Goal: Transaction & Acquisition: Purchase product/service

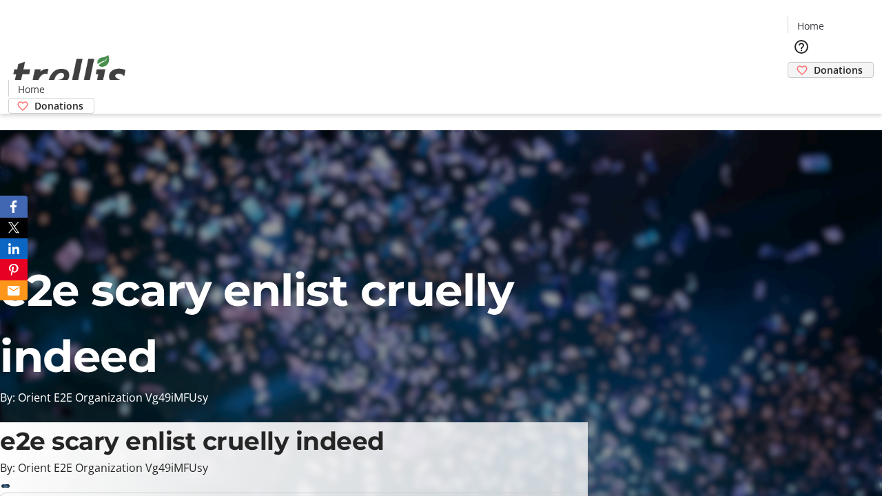
click at [814, 63] on span "Donations" at bounding box center [838, 70] width 49 height 14
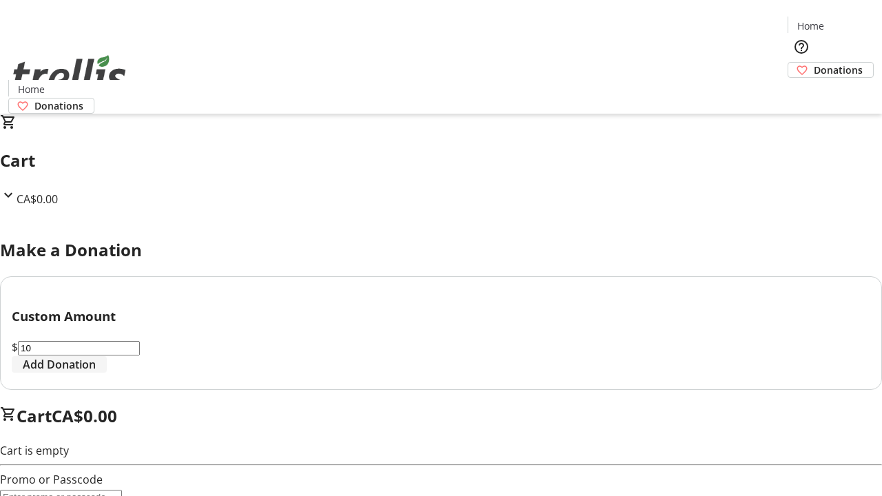
click at [96, 373] on span "Add Donation" at bounding box center [59, 364] width 73 height 17
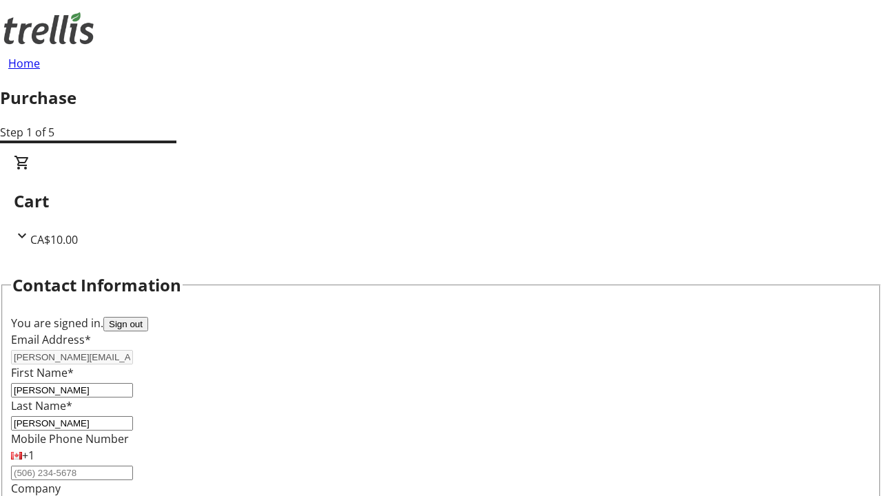
select select "CA"
type input "[STREET_ADDRESS][PERSON_NAME]"
type input "Kelowna"
select select "BC"
type input "Kelowna"
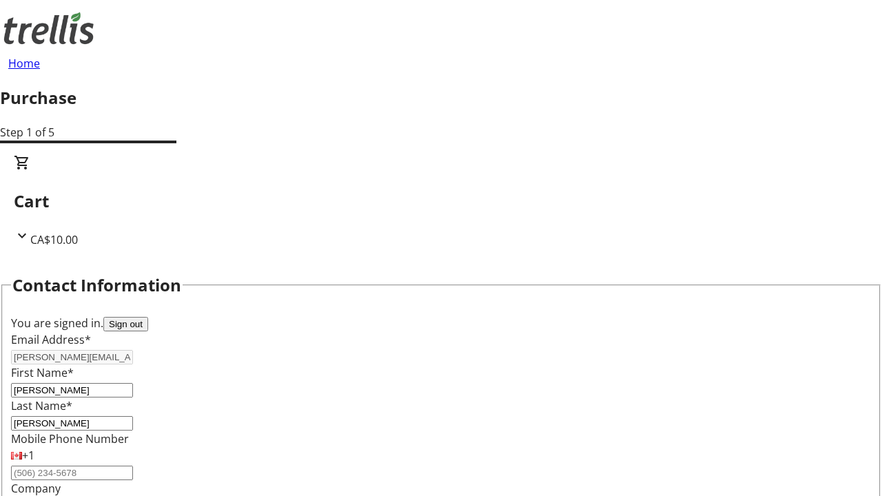
type input "V1Y 0C2"
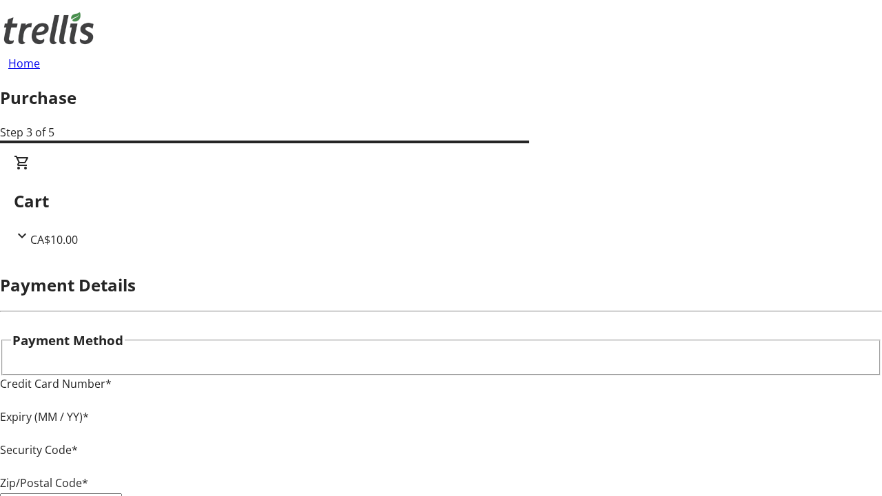
type input "V1Y 0C2"
